Goal: Entertainment & Leisure: Consume media (video, audio)

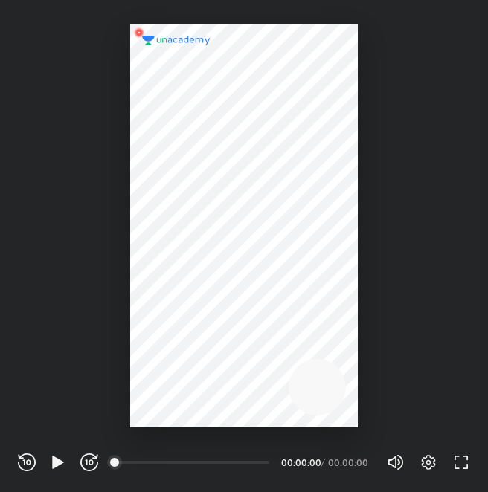
scroll to position [492, 488]
click at [270, 289] on div at bounding box center [244, 226] width 228 height 405
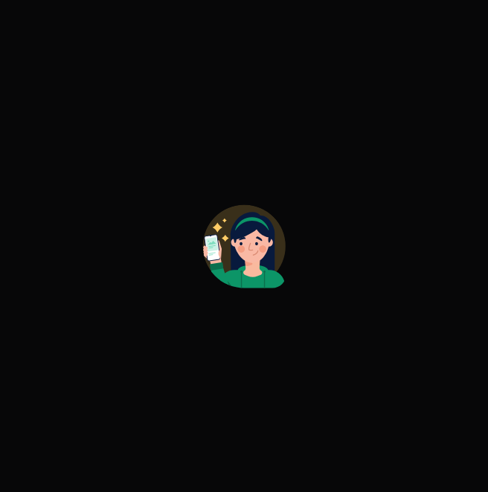
click at [213, 333] on div at bounding box center [244, 246] width 488 height 492
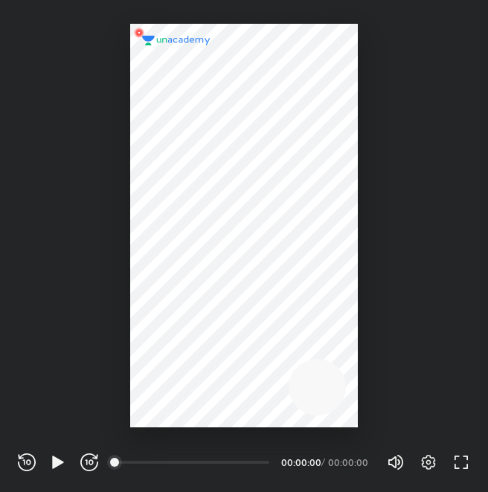
click at [184, 403] on div at bounding box center [244, 226] width 228 height 405
click at [50, 465] on icon "button" at bounding box center [58, 463] width 18 height 18
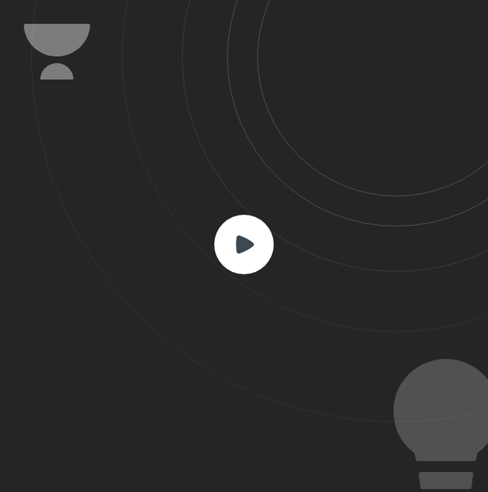
click at [254, 236] on rect at bounding box center [243, 244] width 59 height 59
click at [254, 254] on rect at bounding box center [243, 244] width 59 height 59
